Goal: Task Accomplishment & Management: Manage account settings

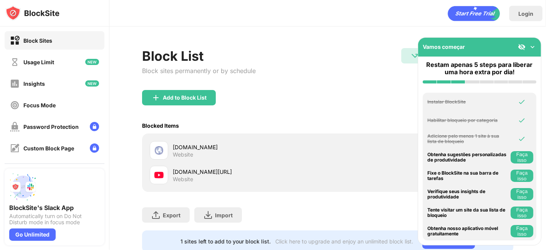
scroll to position [22, 0]
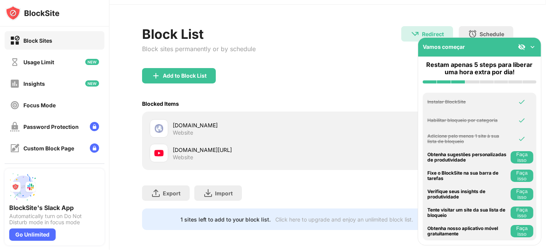
click at [200, 84] on div "Add to Block List" at bounding box center [327, 82] width 371 height 28
click at [207, 69] on div "Add to Block List" at bounding box center [179, 75] width 74 height 15
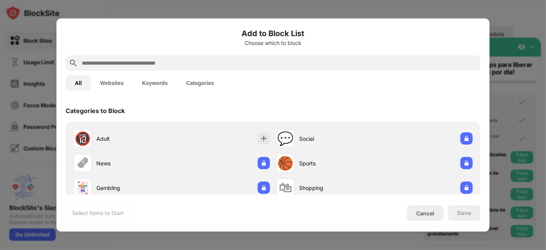
click at [220, 61] on input "text" at bounding box center [279, 62] width 396 height 9
paste input "**********"
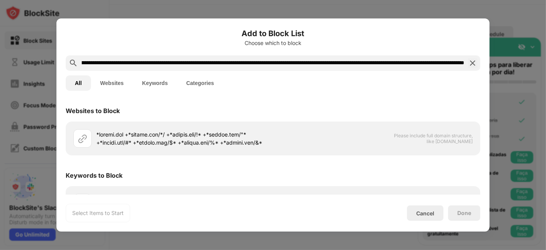
scroll to position [25, 0]
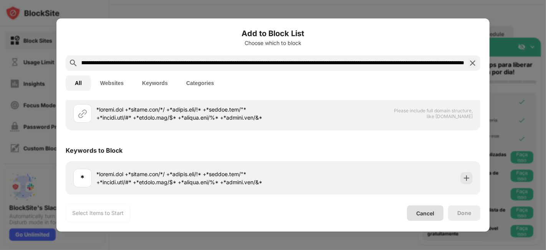
type input "**********"
click at [431, 211] on div "Cancel" at bounding box center [425, 213] width 18 height 7
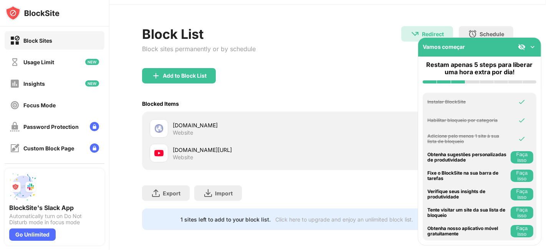
scroll to position [29, 0]
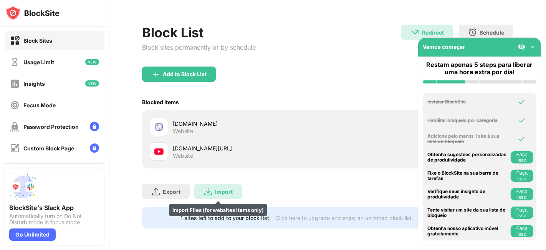
click at [210, 187] on img at bounding box center [208, 191] width 9 height 9
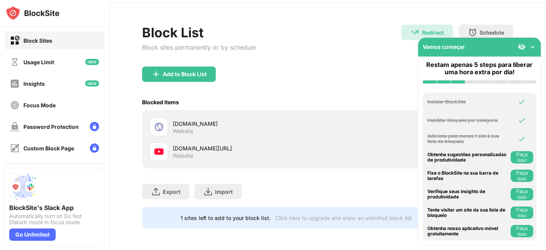
click at [531, 51] on div "Vamos começar" at bounding box center [479, 47] width 123 height 19
click at [531, 50] on img at bounding box center [533, 47] width 8 height 8
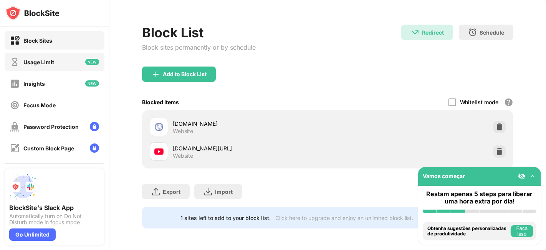
click at [58, 53] on div "Usage Limit" at bounding box center [55, 62] width 100 height 18
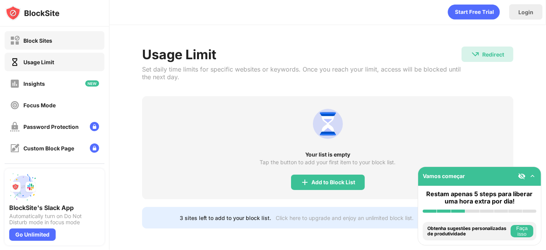
click at [69, 35] on div "Block Sites" at bounding box center [55, 40] width 100 height 18
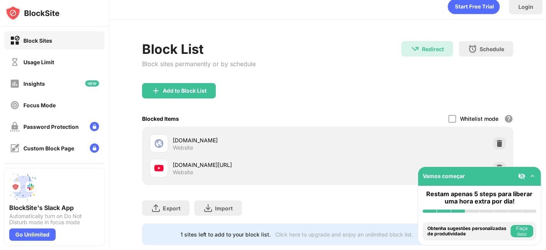
scroll to position [29, 0]
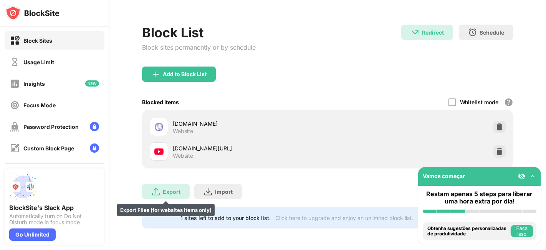
click at [169, 184] on div "Export Export Files (for websites items only)" at bounding box center [166, 191] width 48 height 15
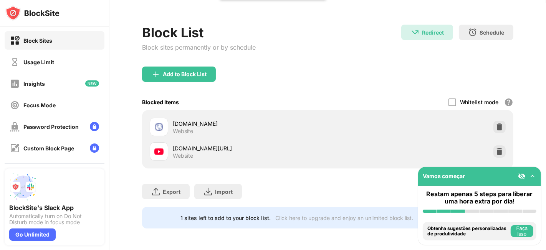
click at [531, 178] on img at bounding box center [533, 176] width 8 height 8
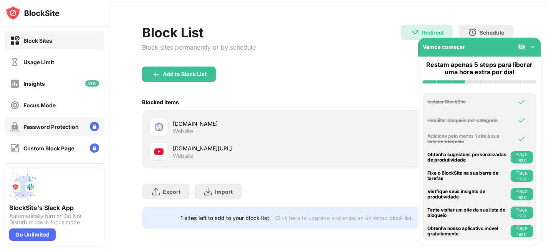
click at [53, 119] on div "Password Protection" at bounding box center [55, 126] width 100 height 18
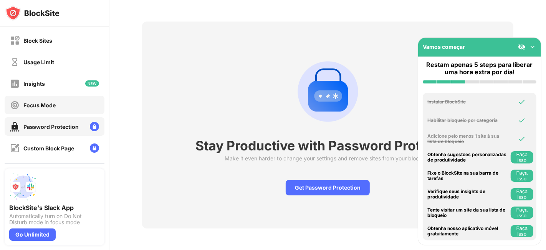
click at [63, 101] on div "Focus Mode" at bounding box center [55, 105] width 100 height 18
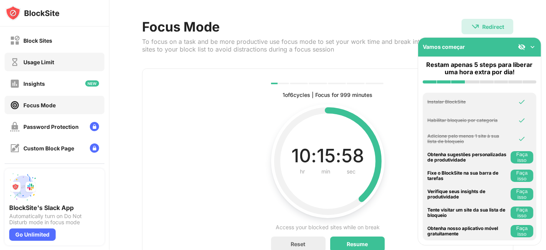
click at [71, 59] on div "Usage Limit" at bounding box center [55, 62] width 100 height 18
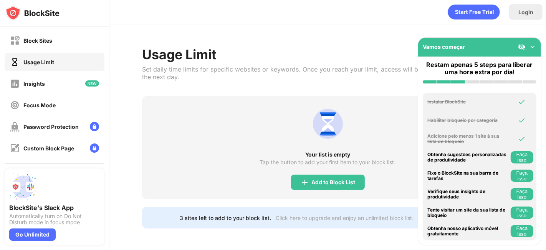
scroll to position [7, 0]
drag, startPoint x: 337, startPoint y: 184, endPoint x: 338, endPoint y: 178, distance: 5.6
click at [338, 178] on div "Your list is empty Tap the button to add your first item to your block list. Ad…" at bounding box center [327, 147] width 371 height 103
click at [338, 179] on div "Add to Block List" at bounding box center [334, 182] width 44 height 6
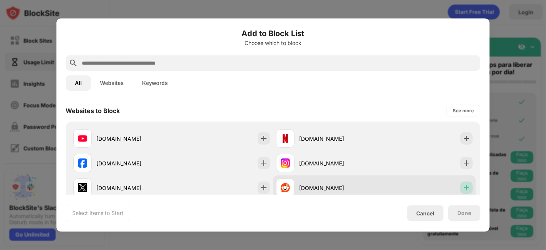
click at [463, 185] on img at bounding box center [467, 188] width 8 height 8
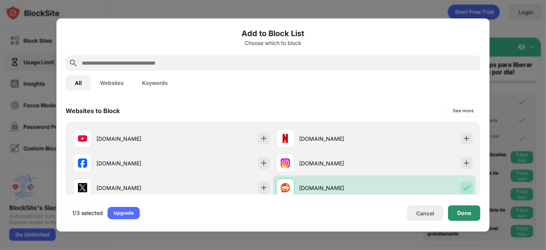
click at [453, 214] on div "Done" at bounding box center [464, 212] width 32 height 15
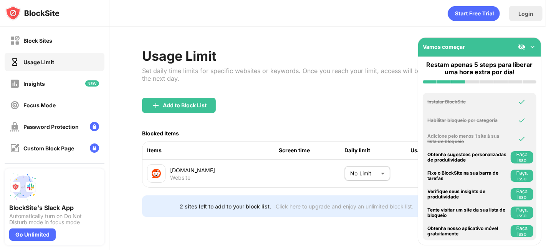
click at [530, 50] on img at bounding box center [533, 47] width 8 height 8
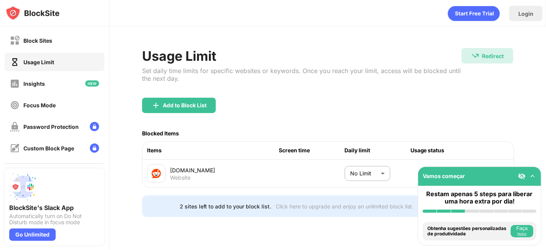
click at [530, 50] on div "Usage Limit Set daily time limits for specific websites or keywords. Once you r…" at bounding box center [327, 132] width 437 height 212
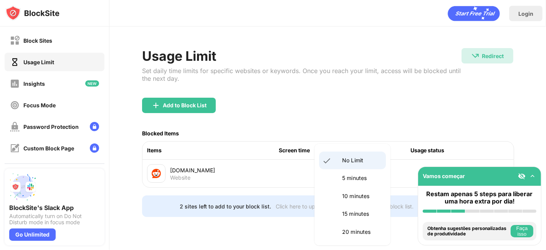
click at [371, 170] on body "Block Sites Usage Limit Insights Focus Mode Password Protection Custom Block Pa…" at bounding box center [273, 125] width 546 height 250
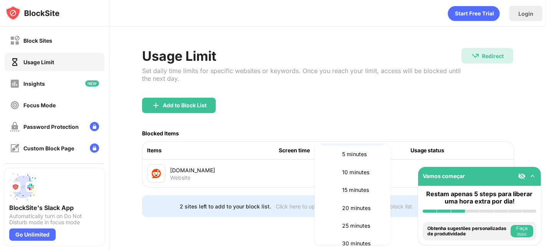
scroll to position [25, 0]
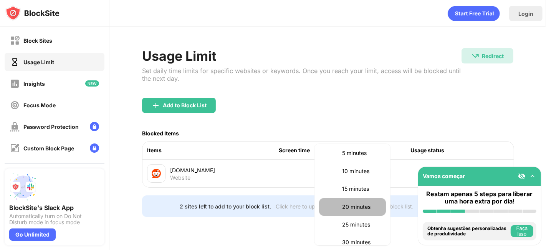
click at [364, 204] on p "20 minutes" at bounding box center [361, 206] width 39 height 8
type input "**"
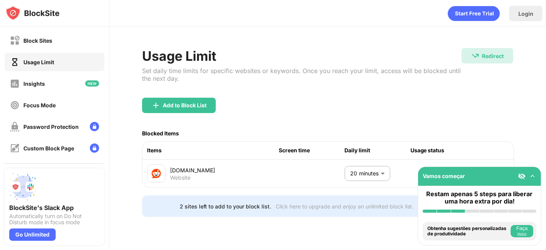
click at [371, 101] on div "Add to Block List" at bounding box center [327, 112] width 371 height 28
click at [520, 231] on button "Faça isso" at bounding box center [522, 231] width 23 height 12
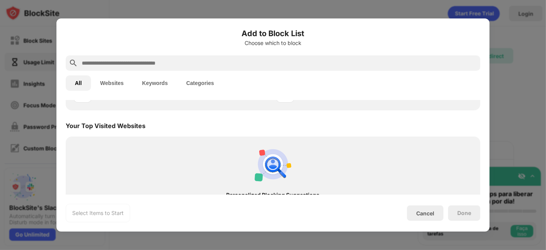
scroll to position [267, 0]
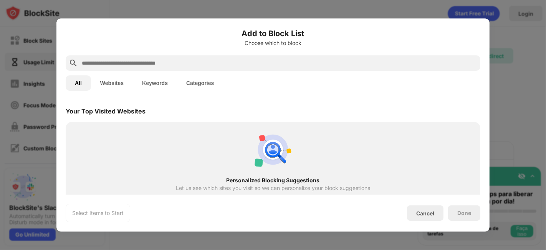
click at [506, 35] on div at bounding box center [273, 125] width 546 height 250
